Goal: Find specific page/section: Find specific page/section

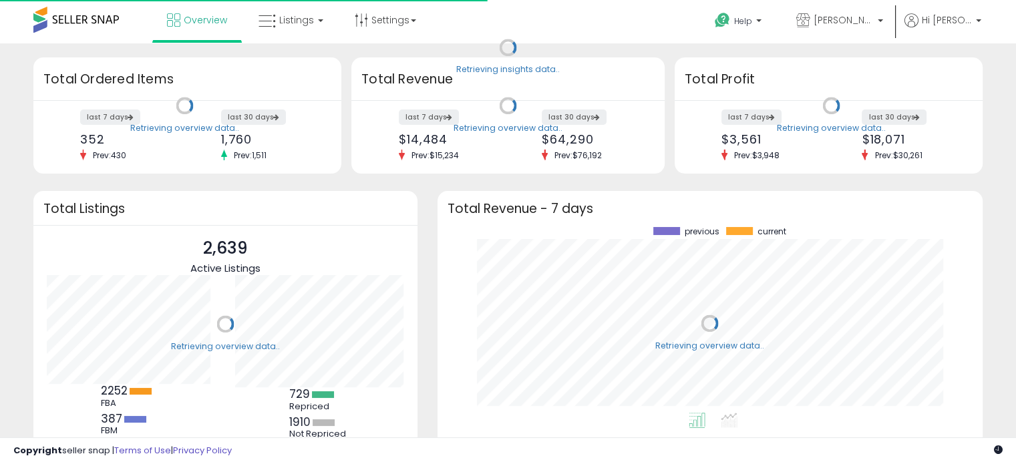
scroll to position [185, 518]
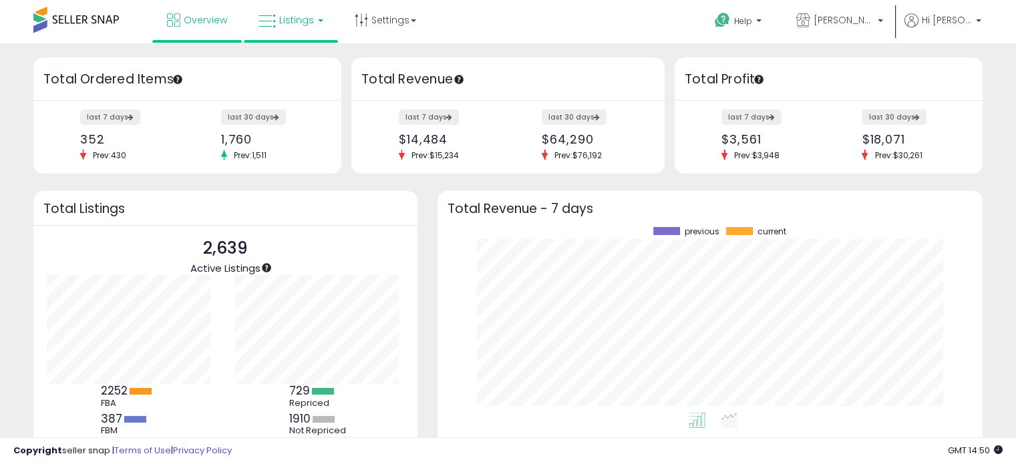
click at [295, 18] on span "Listings" at bounding box center [296, 19] width 35 height 13
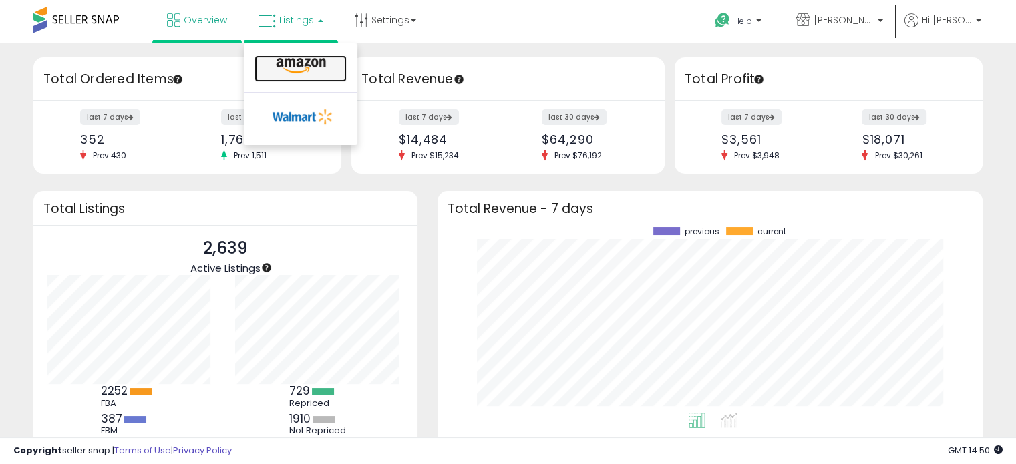
click at [295, 57] on icon at bounding box center [301, 65] width 58 height 17
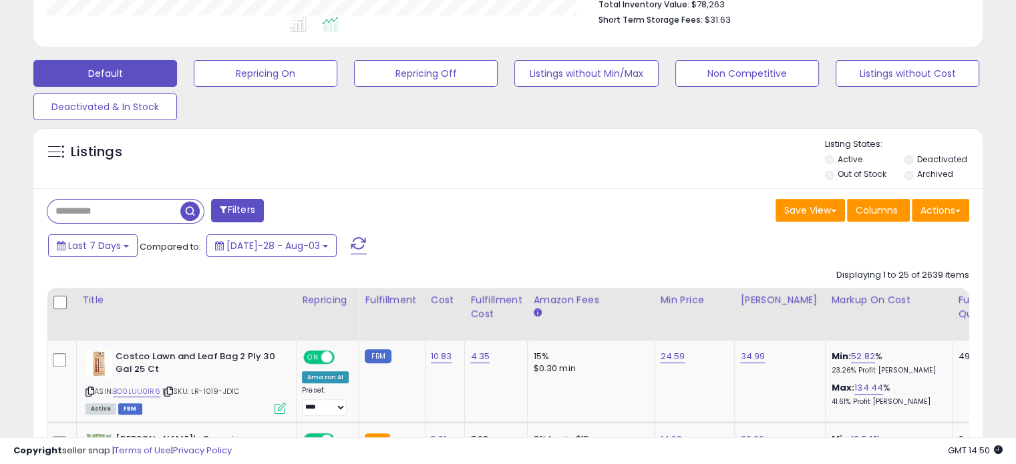
scroll to position [254, 0]
